Goal: Task Accomplishment & Management: Manage account settings

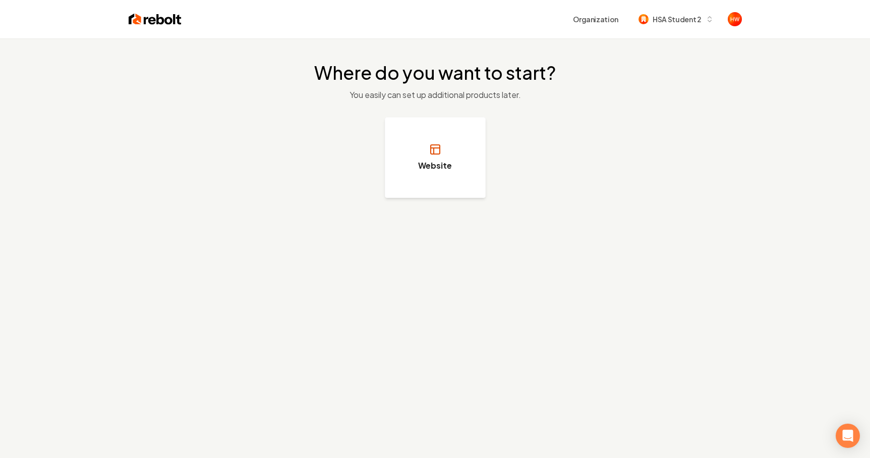
click at [470, 156] on button "Website" at bounding box center [435, 157] width 101 height 81
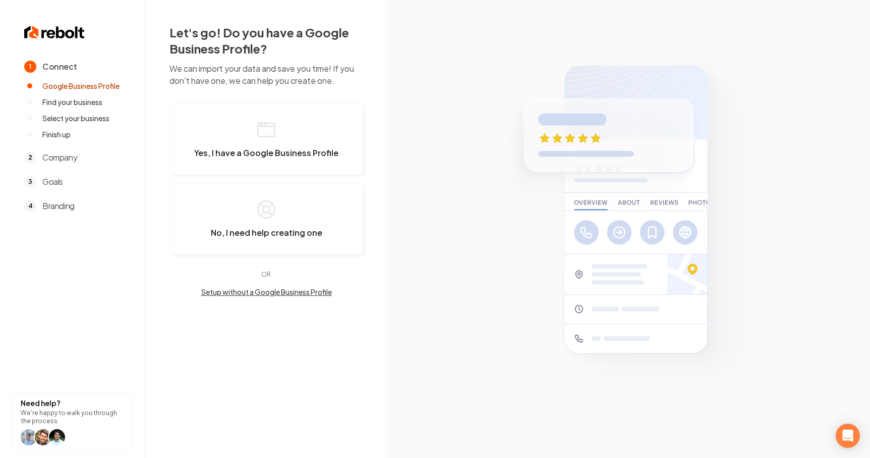
click at [57, 29] on img at bounding box center [54, 32] width 61 height 16
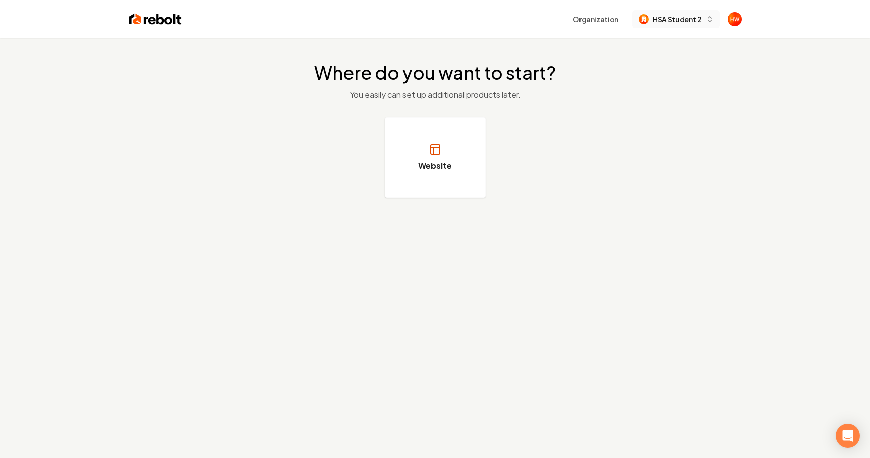
click at [689, 20] on span "HSA Student 2" at bounding box center [677, 19] width 48 height 11
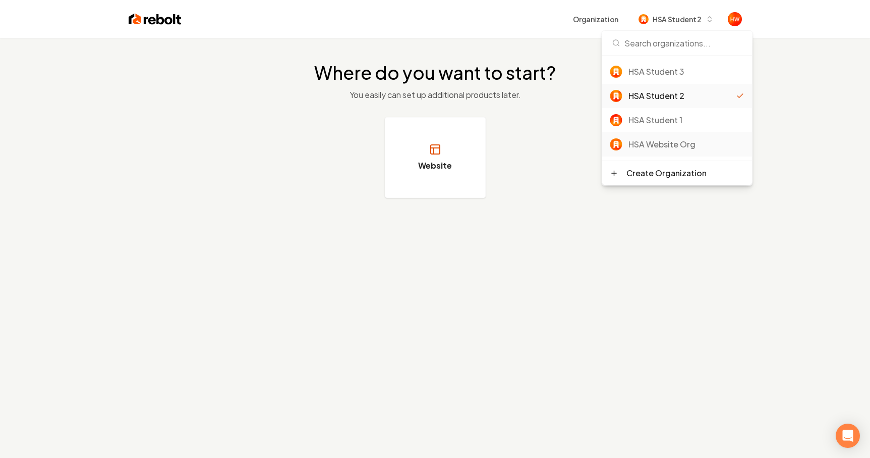
click at [659, 142] on div "HSA Website Org" at bounding box center [687, 144] width 116 height 12
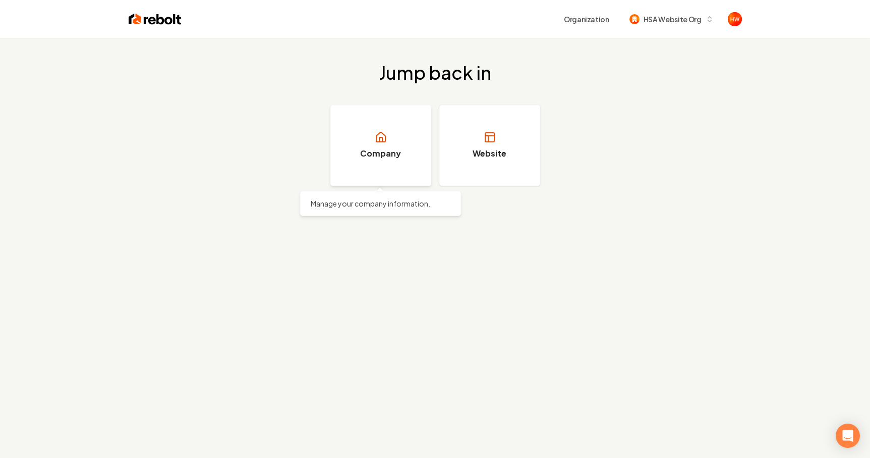
click at [382, 152] on h3 "Company" at bounding box center [380, 153] width 41 height 12
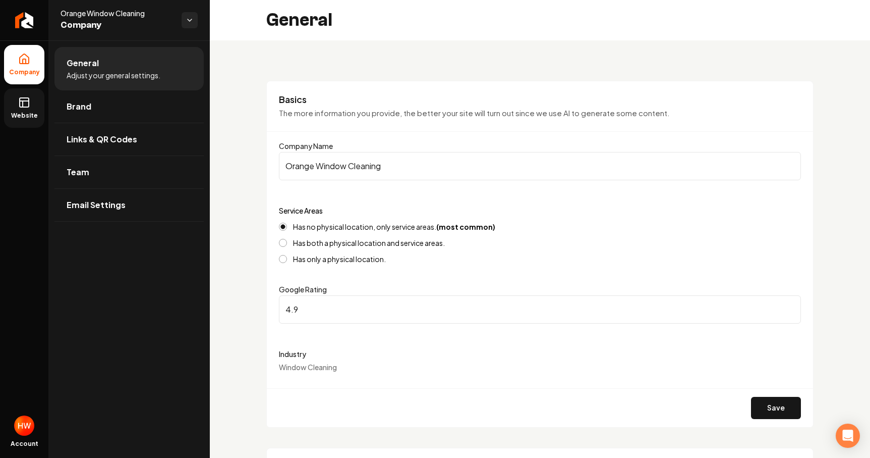
click at [24, 104] on icon at bounding box center [24, 102] width 12 height 12
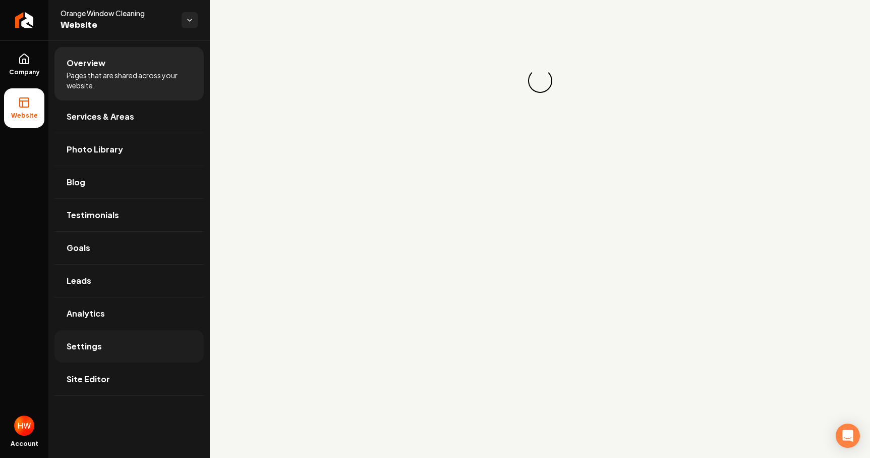
click at [98, 352] on link "Settings" at bounding box center [128, 346] width 149 height 32
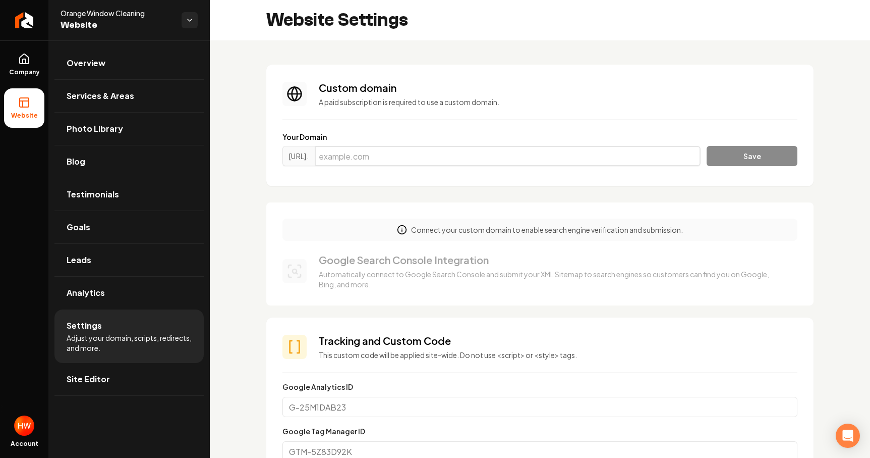
click at [404, 164] on input "Main content area" at bounding box center [508, 156] width 386 height 20
click at [31, 43] on ul "Company Website" at bounding box center [24, 85] width 48 height 91
click at [27, 54] on icon at bounding box center [24, 59] width 12 height 12
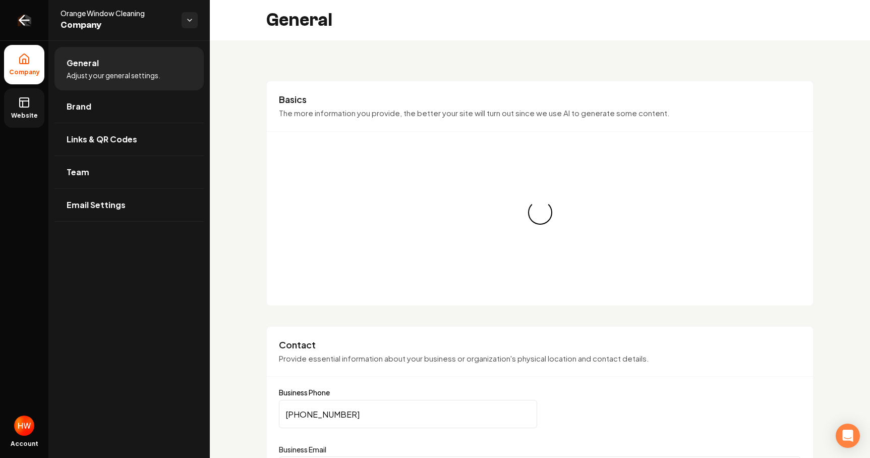
click at [27, 20] on icon "Return to dashboard" at bounding box center [25, 20] width 10 height 0
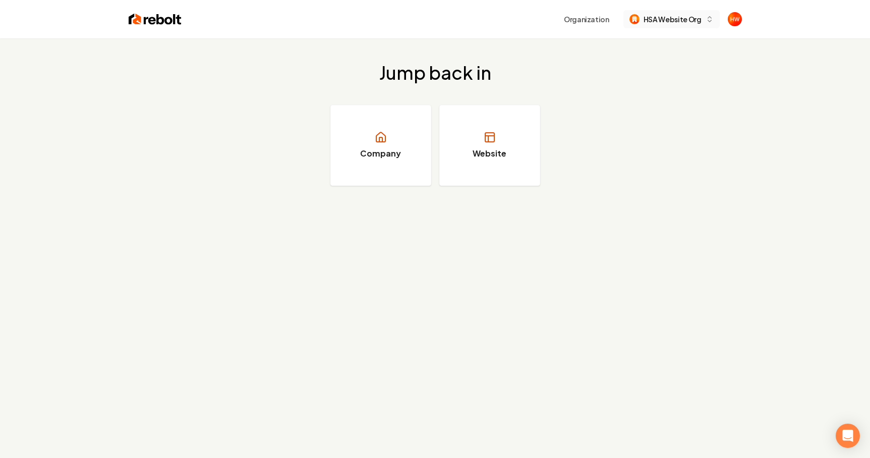
click at [669, 22] on span "HSA Website Org" at bounding box center [673, 19] width 58 height 11
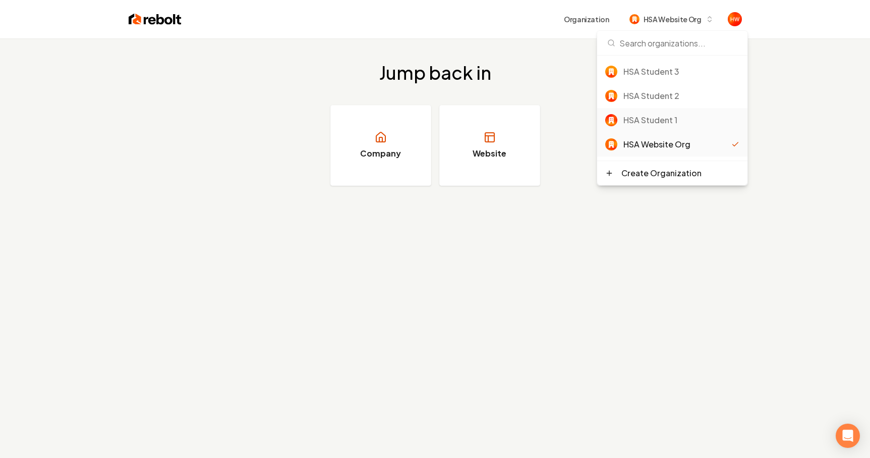
click at [664, 118] on div "HSA Student 1" at bounding box center [681, 120] width 116 height 12
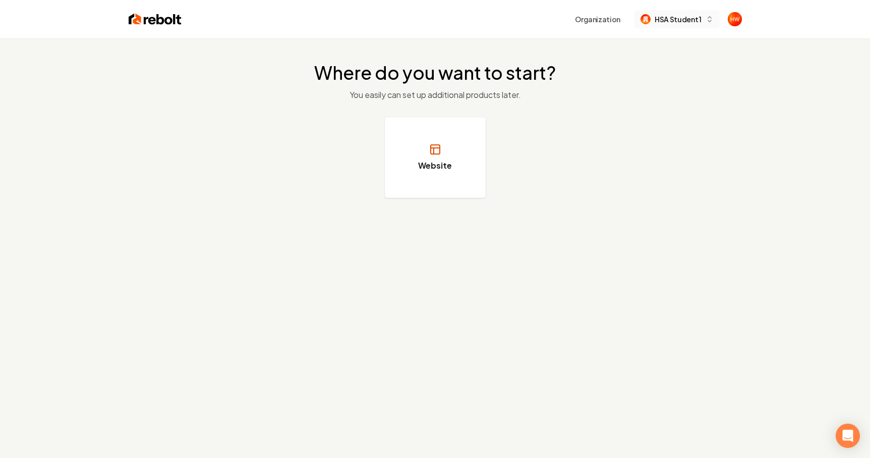
click at [695, 20] on span "HSA Student 1" at bounding box center [678, 19] width 46 height 11
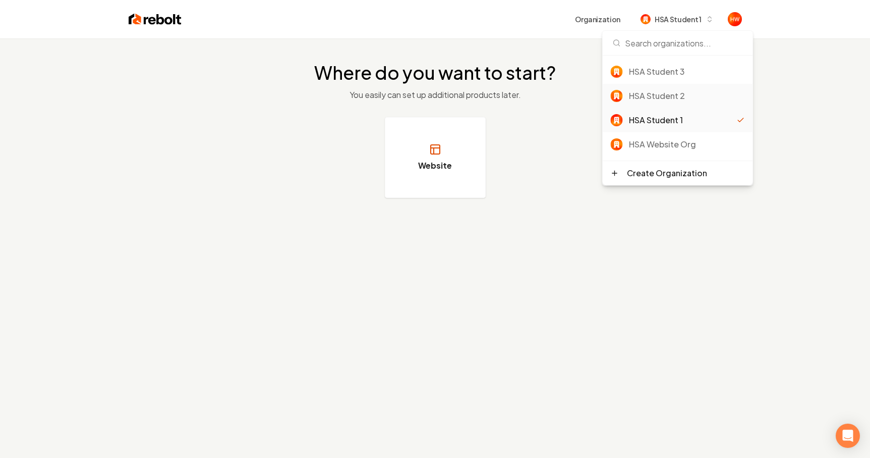
click at [660, 97] on div "HSA Student 2" at bounding box center [687, 96] width 116 height 12
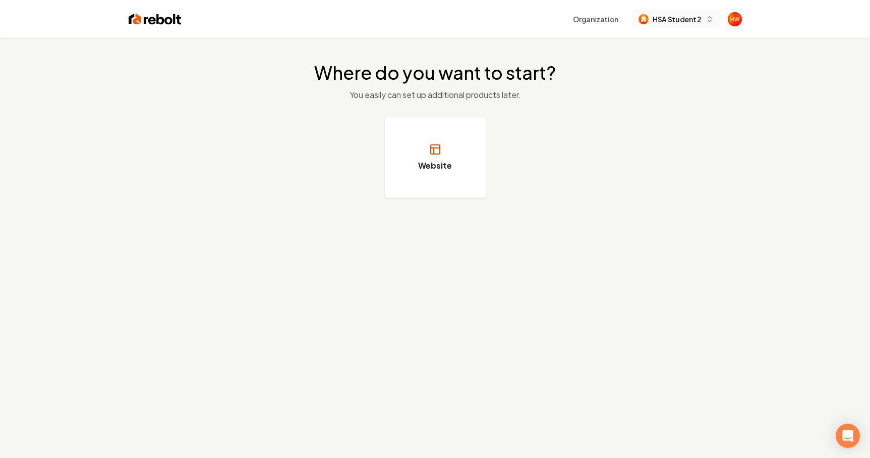
click at [681, 20] on span "HSA Student 2" at bounding box center [677, 19] width 48 height 11
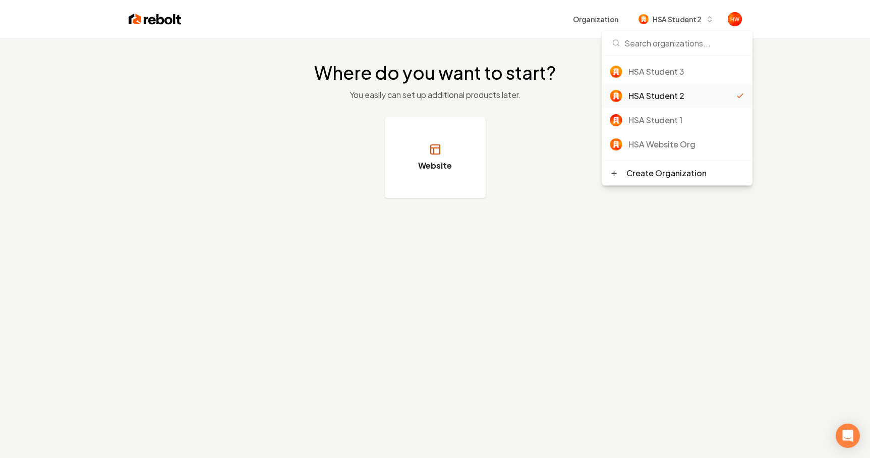
click at [665, 72] on div "HSA Student 3" at bounding box center [687, 72] width 116 height 12
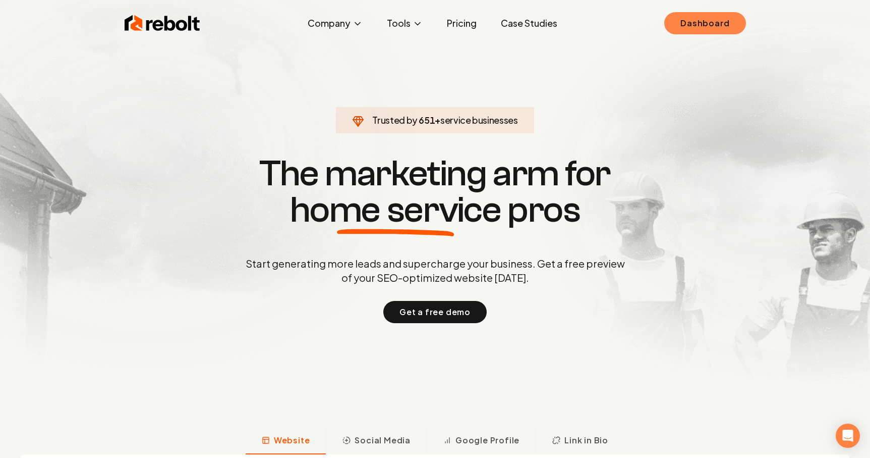
click at [724, 17] on link "Dashboard" at bounding box center [704, 23] width 81 height 22
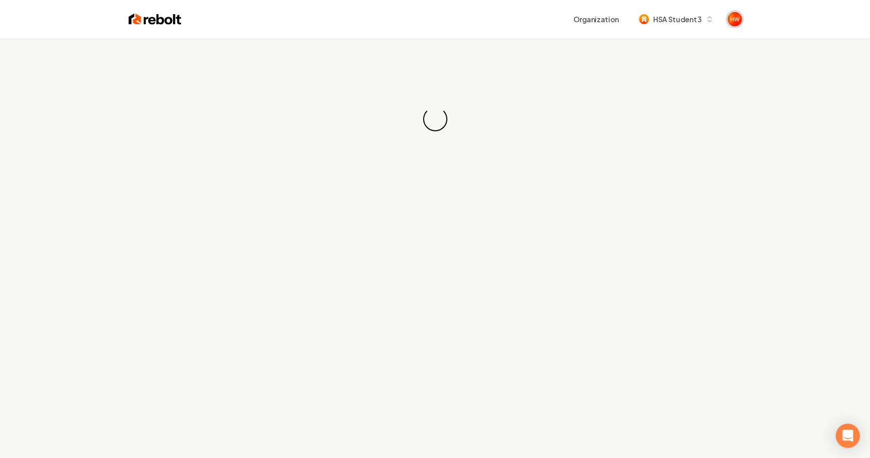
click at [736, 19] on img "Open user button" at bounding box center [735, 19] width 14 height 14
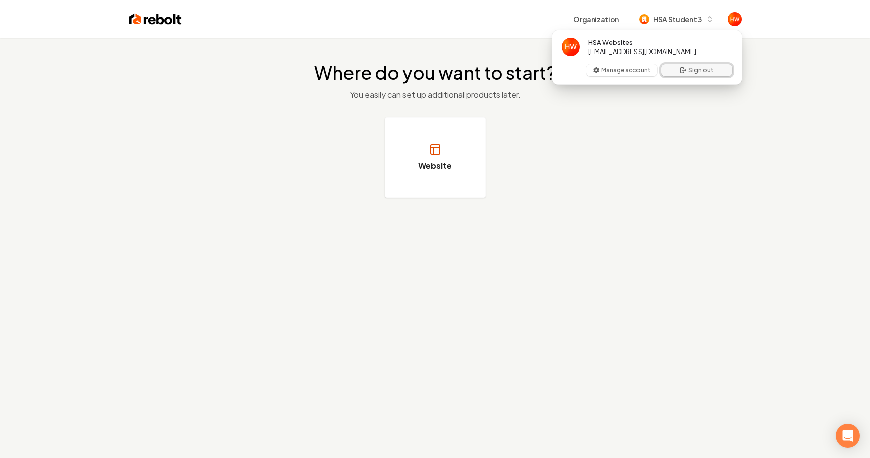
click at [688, 74] on button "Sign out" at bounding box center [696, 70] width 71 height 12
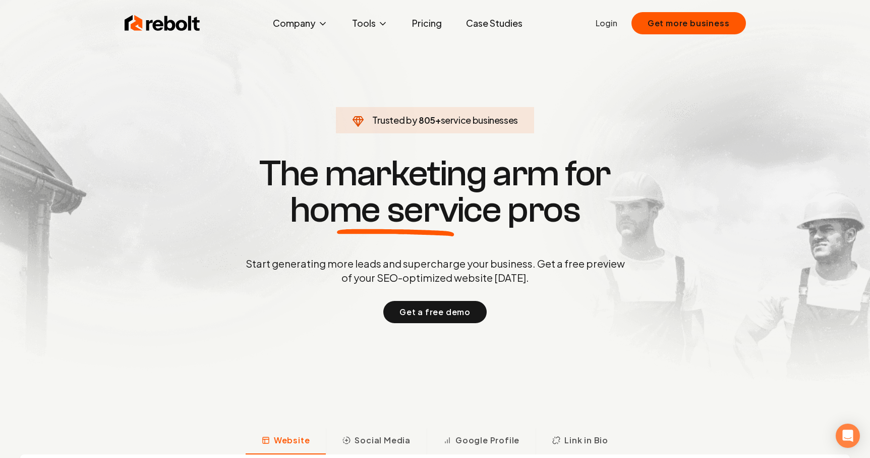
click at [606, 22] on link "Login" at bounding box center [607, 23] width 22 height 12
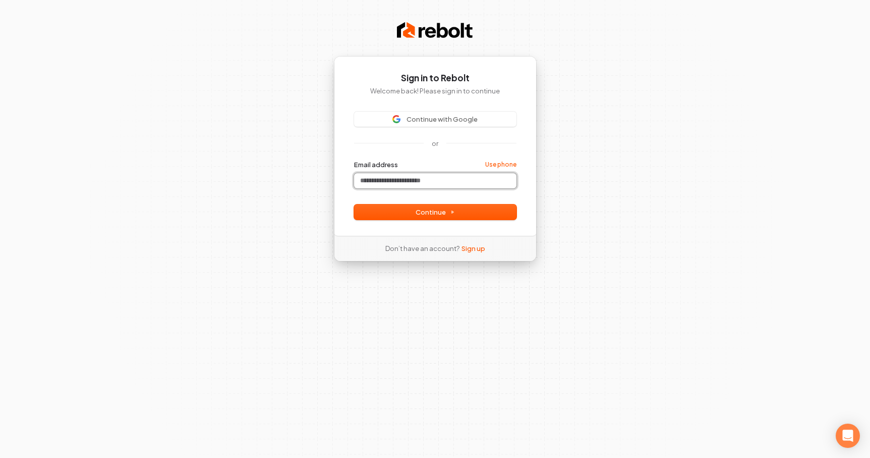
click at [393, 177] on input "Email address" at bounding box center [435, 180] width 162 height 15
click at [427, 115] on span "Continue with Google" at bounding box center [442, 119] width 71 height 9
type input "*****"
